Goal: Task Accomplishment & Management: Manage account settings

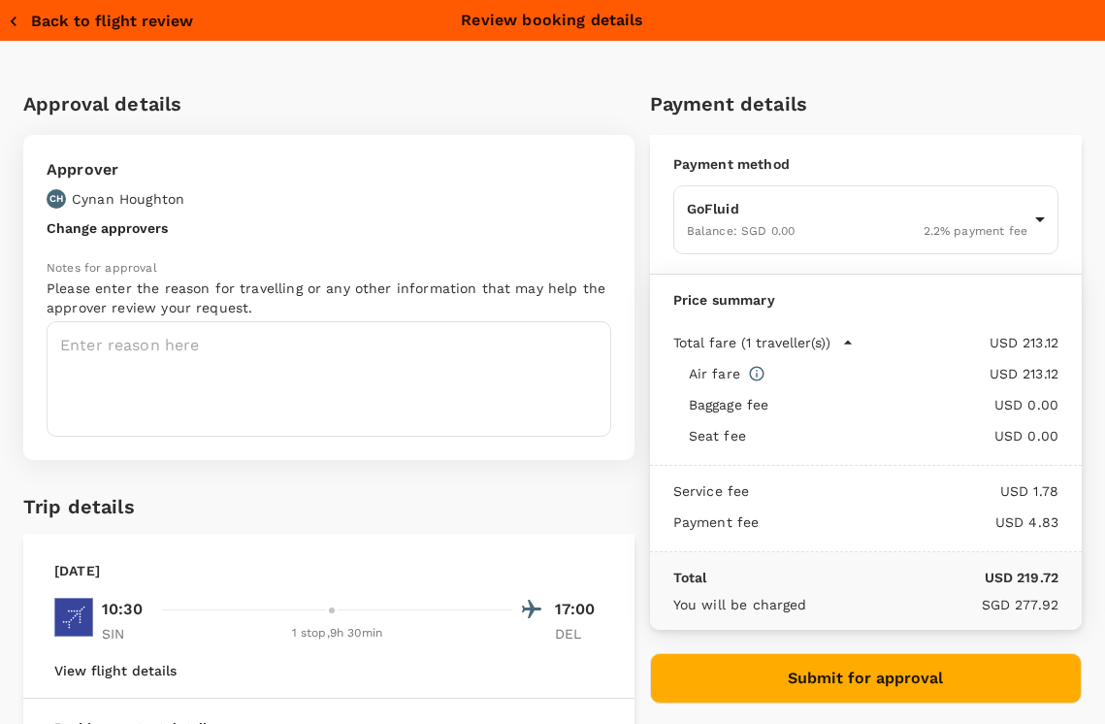
click at [91, 21] on button "Back to flight review" at bounding box center [100, 21] width 185 height 19
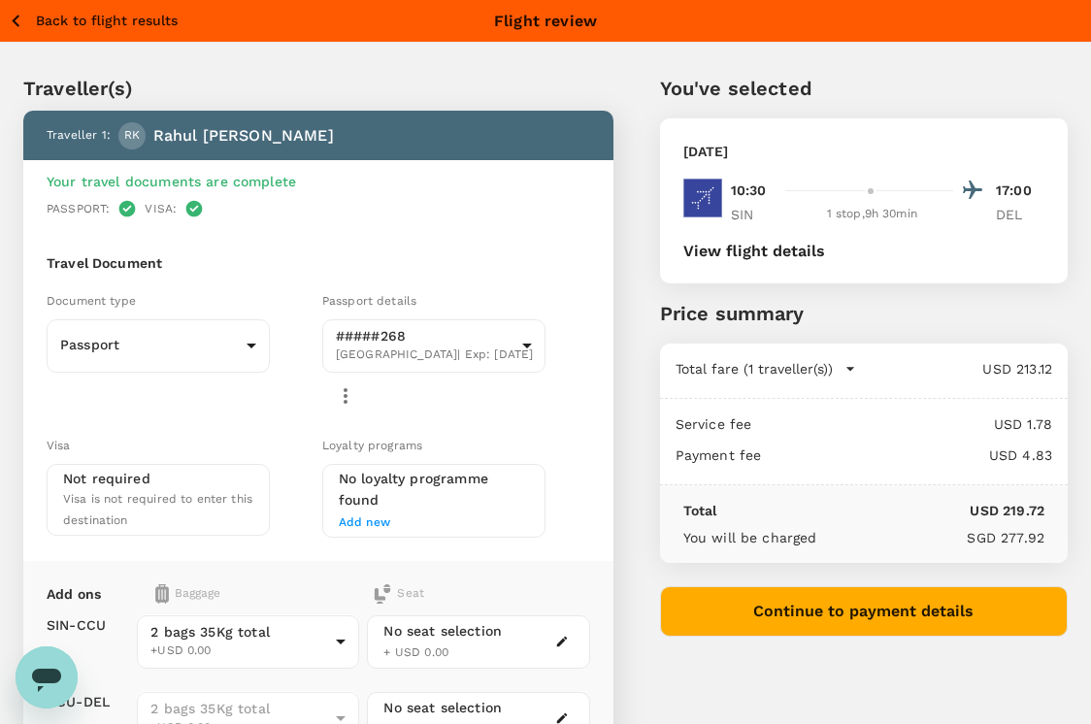
click at [73, 19] on p "Back to flight results" at bounding box center [107, 20] width 142 height 19
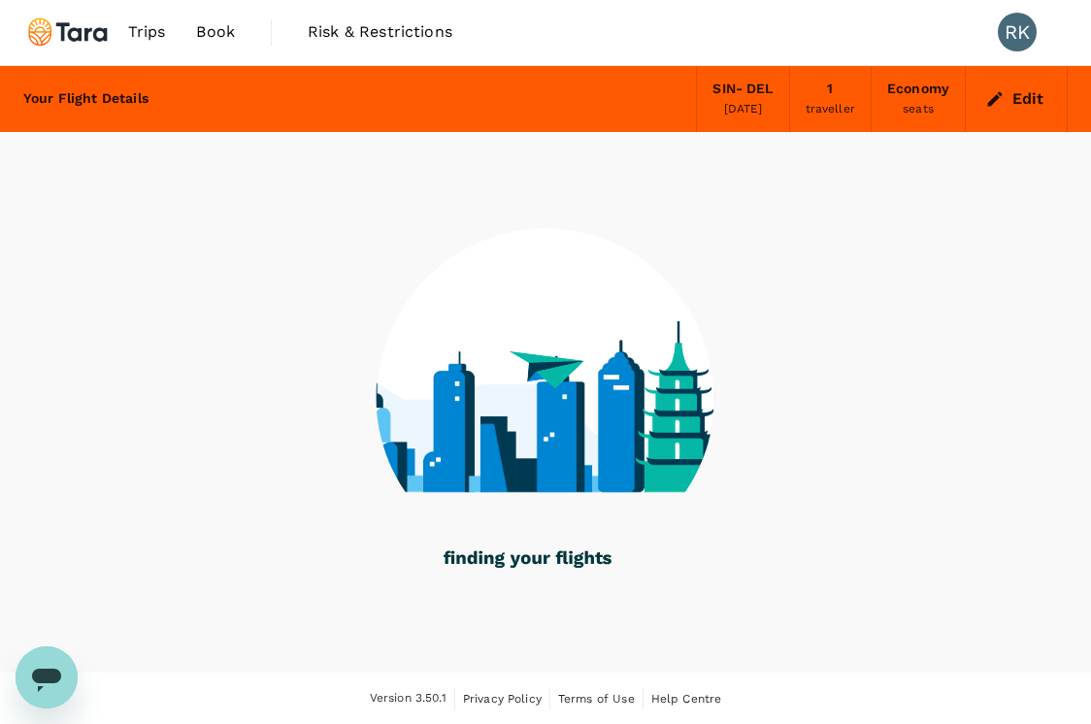
click at [147, 30] on span "Trips" at bounding box center [147, 31] width 38 height 23
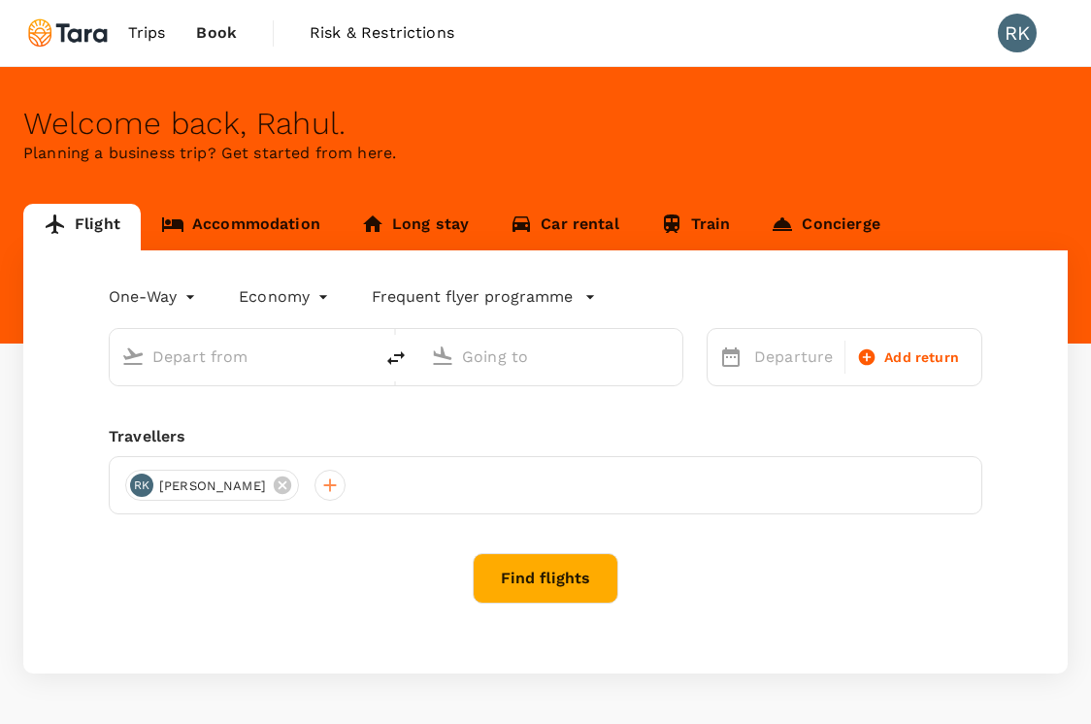
type input "Singapore Changi (SIN)"
type input "[PERSON_NAME] Intl (DEL)"
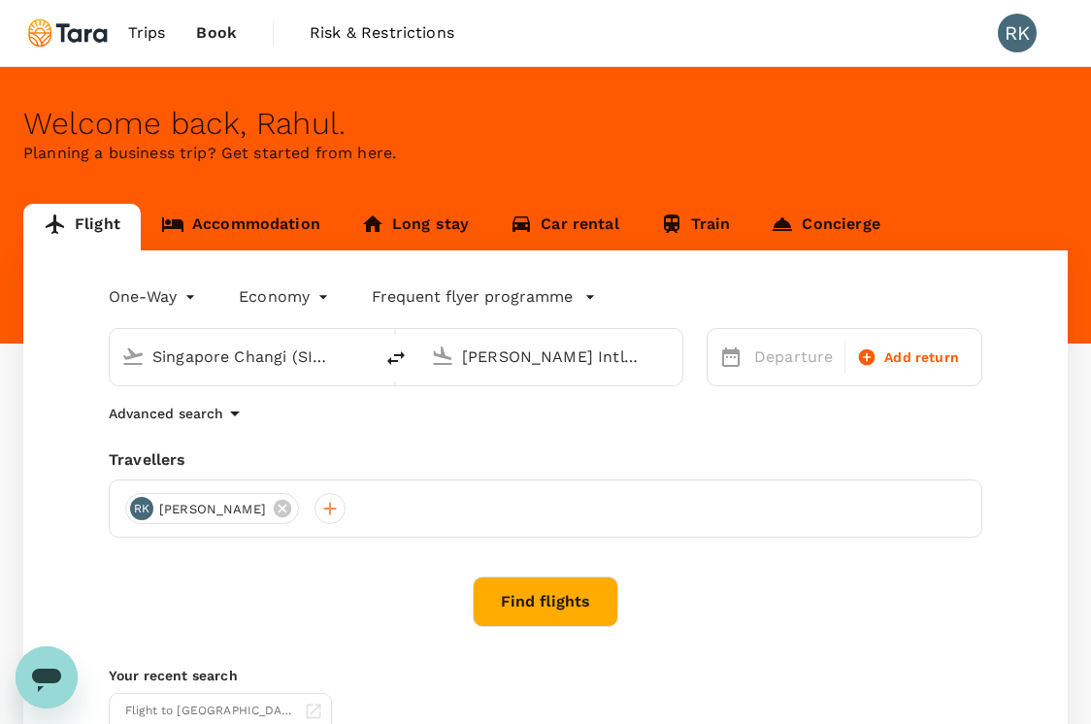
click at [142, 34] on span "Trips" at bounding box center [147, 32] width 38 height 23
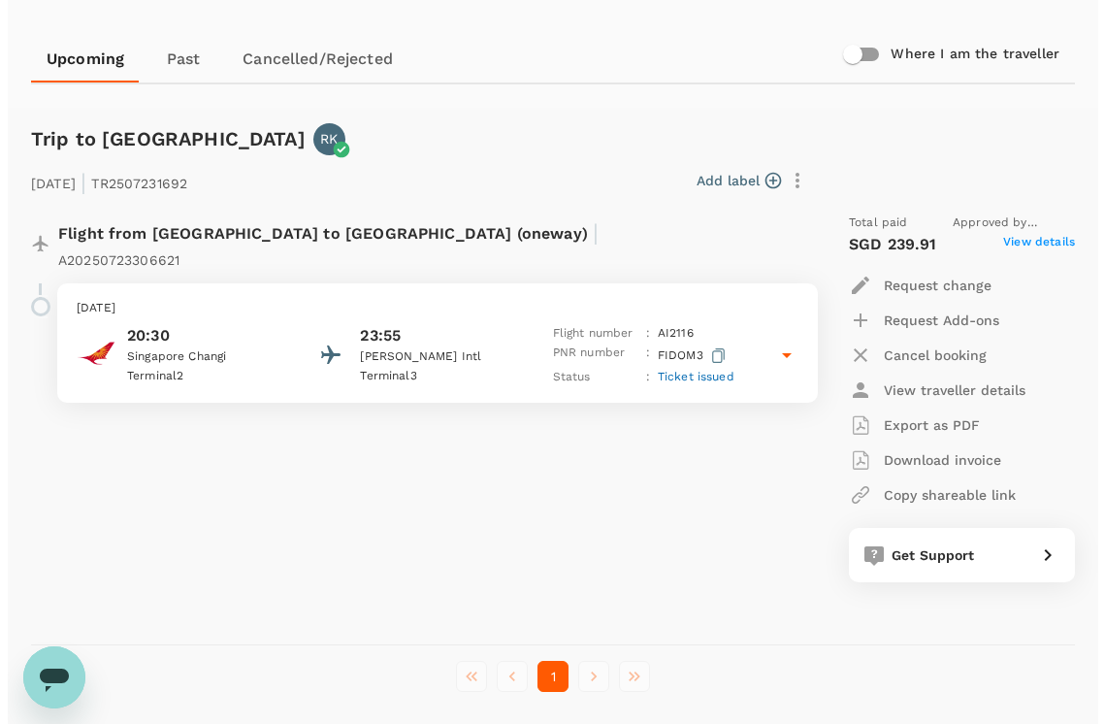
scroll to position [232, 0]
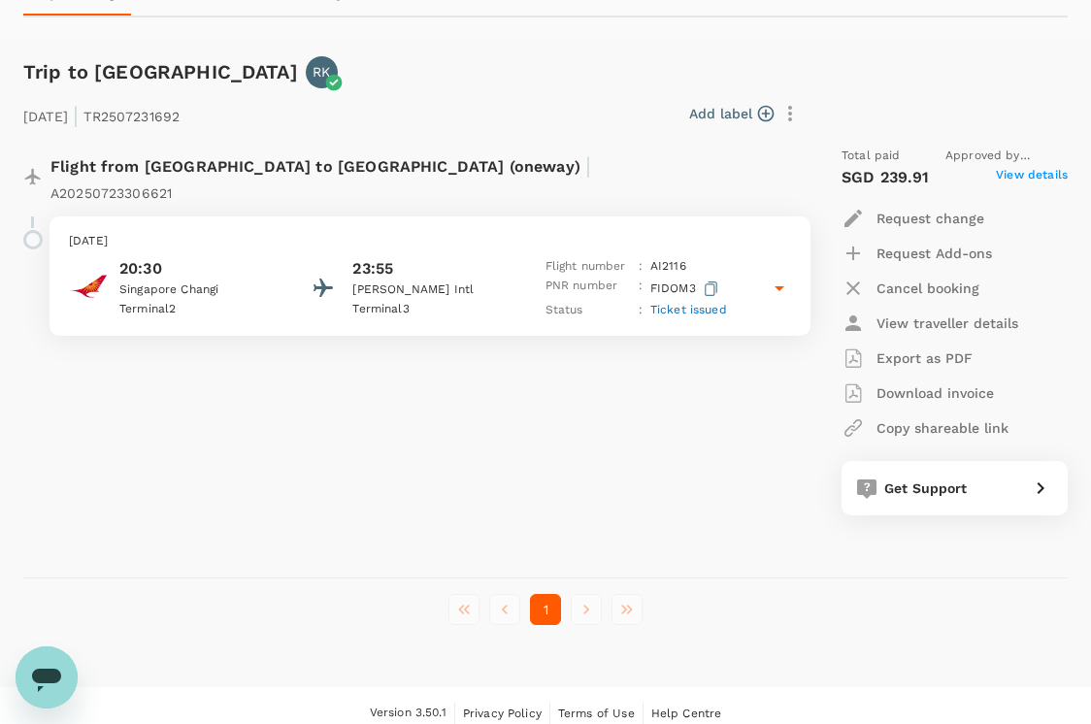
click at [782, 277] on icon at bounding box center [779, 288] width 23 height 23
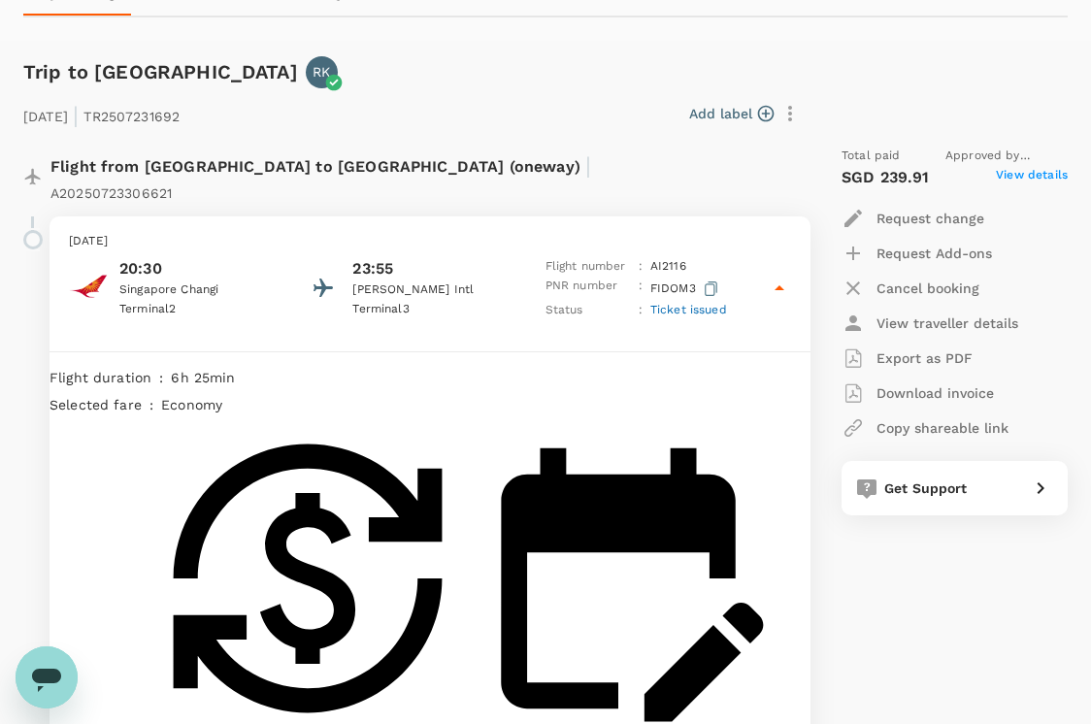
click at [944, 301] on button "Cancel booking" at bounding box center [910, 288] width 138 height 35
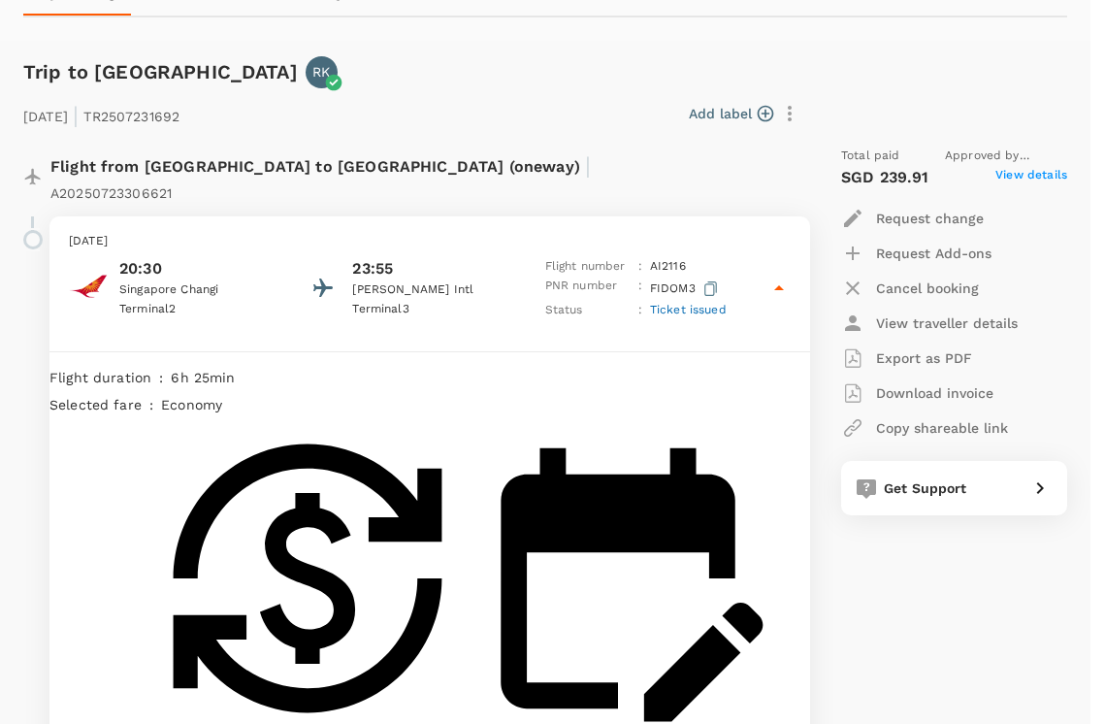
type textarea "Changed"
